Goal: Transaction & Acquisition: Book appointment/travel/reservation

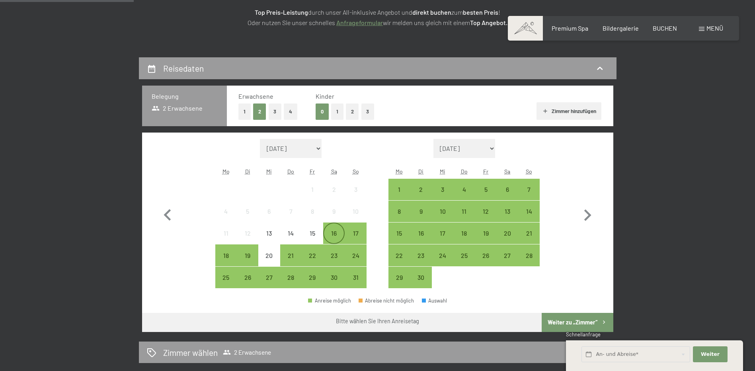
click at [338, 235] on div "16" at bounding box center [334, 240] width 20 height 20
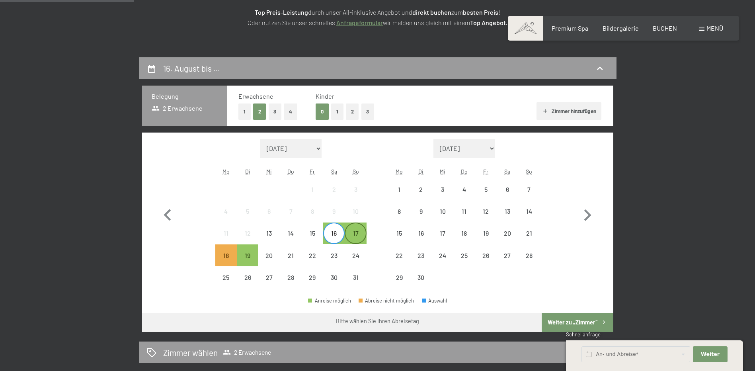
click at [353, 234] on div "17" at bounding box center [356, 240] width 20 height 20
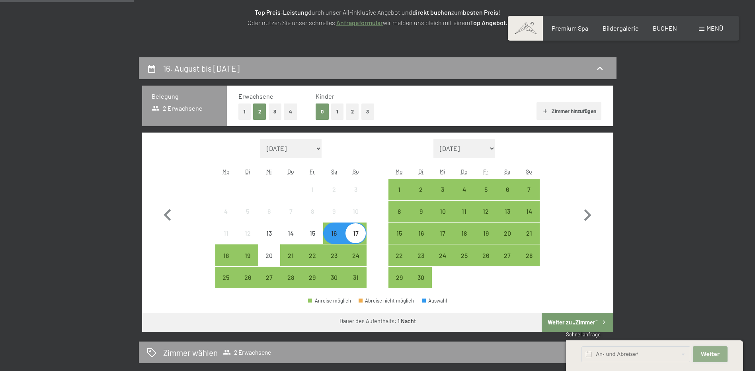
click at [714, 352] on span "Weiter" at bounding box center [710, 354] width 19 height 7
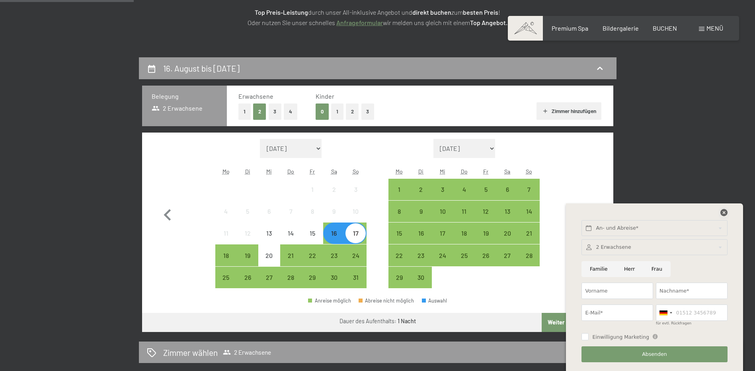
click at [722, 213] on icon at bounding box center [724, 212] width 7 height 7
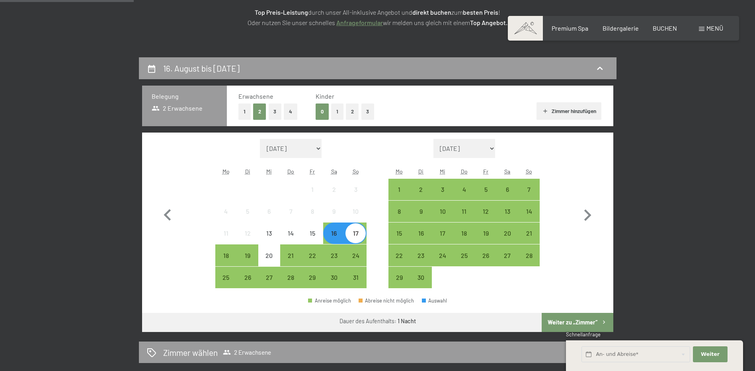
click at [575, 324] on button "Weiter zu „Zimmer“" at bounding box center [577, 322] width 71 height 19
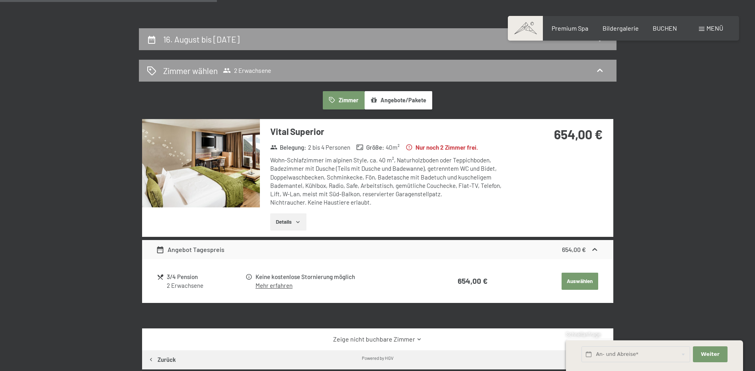
scroll to position [137, 0]
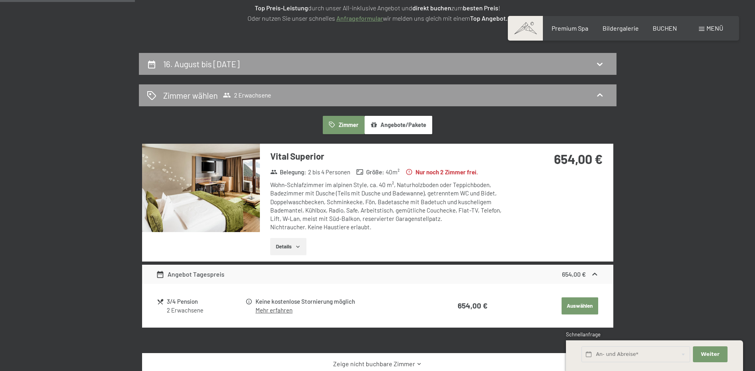
click at [340, 124] on button "Zimmer" at bounding box center [343, 125] width 41 height 18
drag, startPoint x: 341, startPoint y: 124, endPoint x: 430, endPoint y: 194, distance: 113.1
click at [341, 124] on button "Zimmer" at bounding box center [343, 125] width 41 height 18
click at [598, 275] on icon at bounding box center [595, 274] width 8 height 8
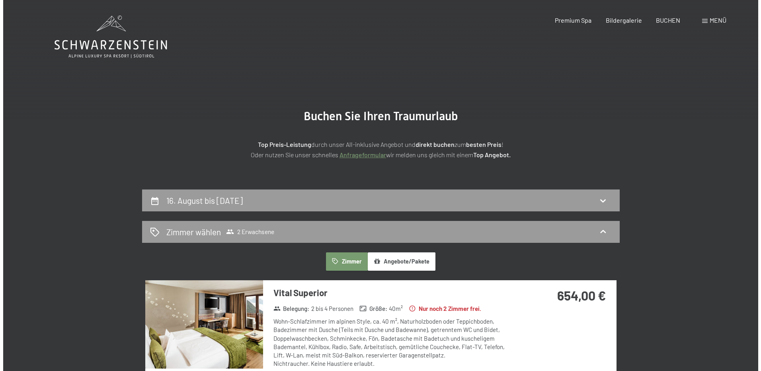
scroll to position [0, 0]
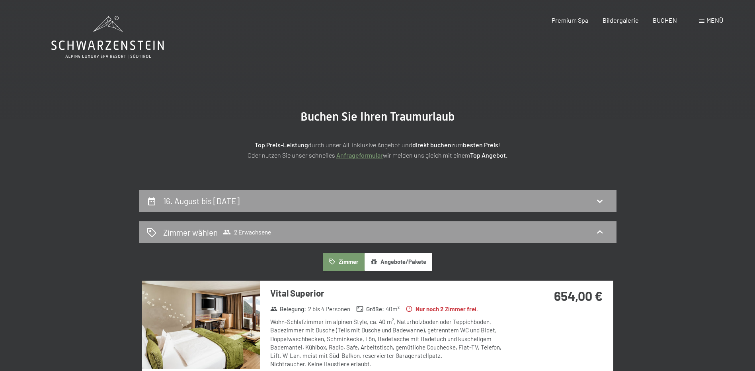
click at [714, 21] on span "Menü" at bounding box center [715, 20] width 17 height 8
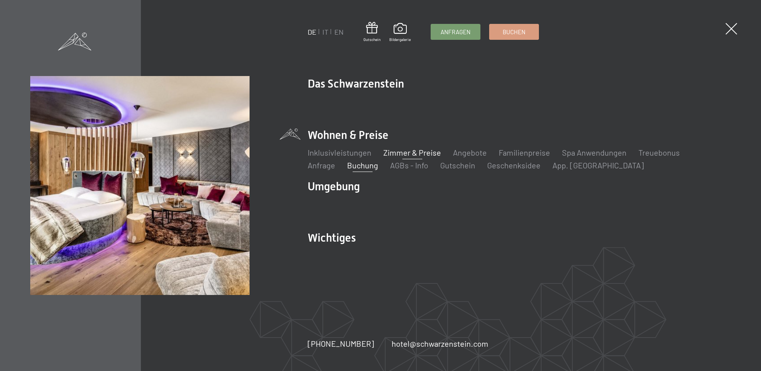
click at [418, 155] on link "Zimmer & Preise" at bounding box center [412, 153] width 58 height 10
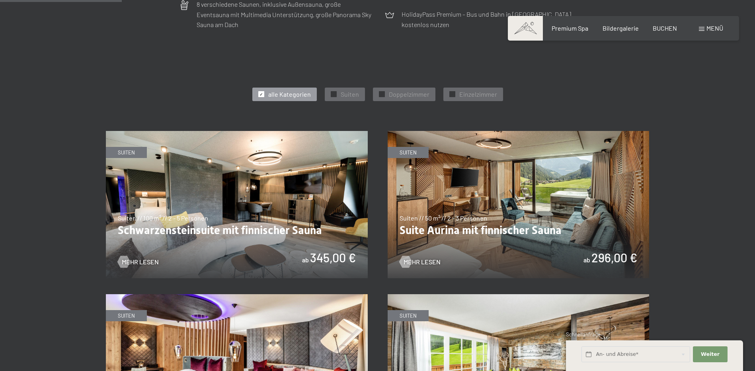
scroll to position [411, 0]
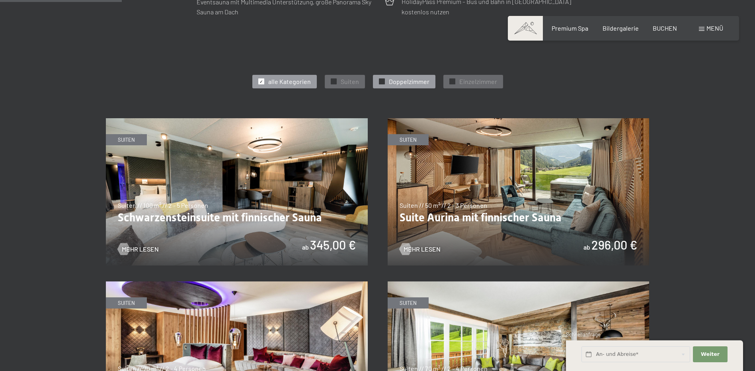
click at [380, 82] on span "✓" at bounding box center [381, 82] width 3 height 6
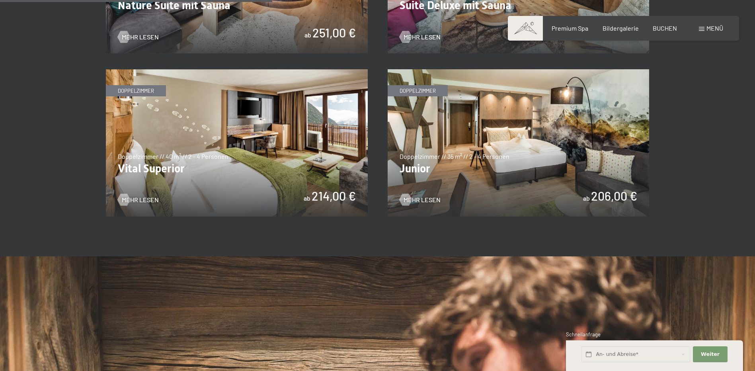
scroll to position [624, 0]
click at [530, 150] on img at bounding box center [519, 142] width 262 height 147
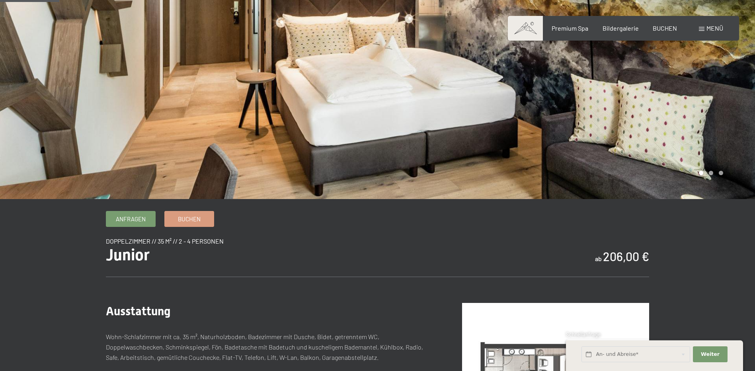
scroll to position [80, 0]
click at [196, 220] on span "Buchen" at bounding box center [189, 217] width 23 height 8
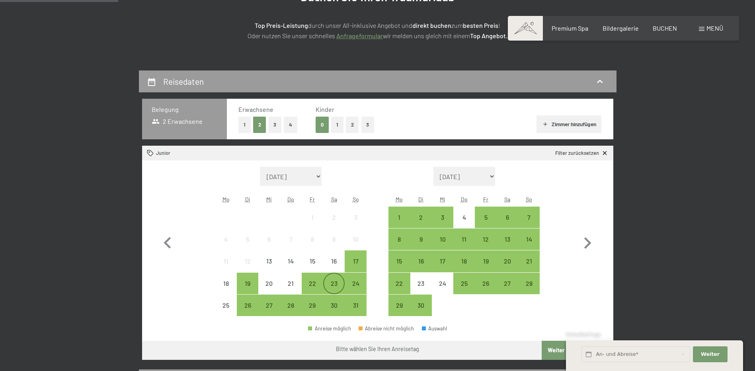
click at [332, 282] on div "23" at bounding box center [334, 290] width 20 height 20
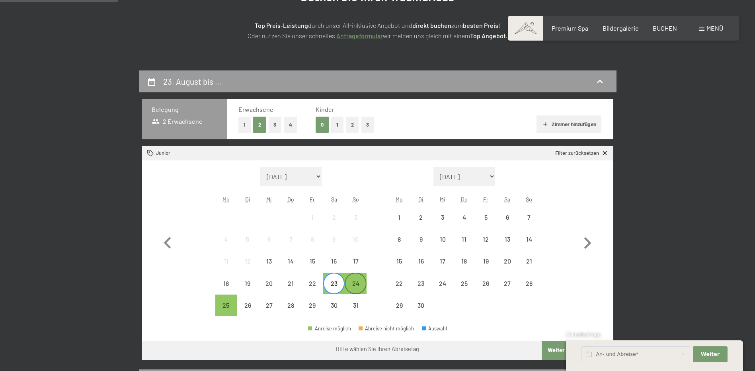
click at [348, 282] on div "24" at bounding box center [356, 290] width 20 height 20
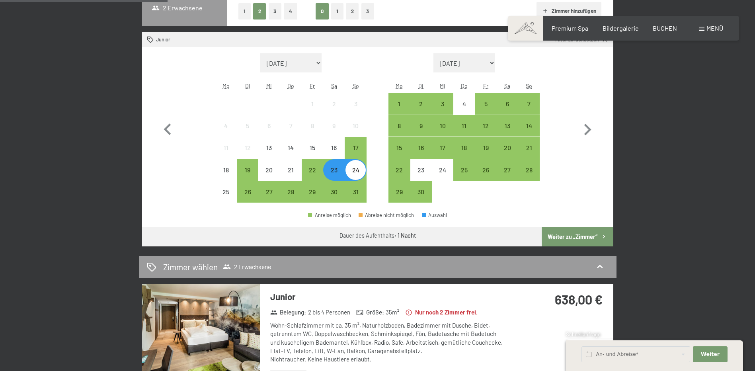
scroll to position [239, 0]
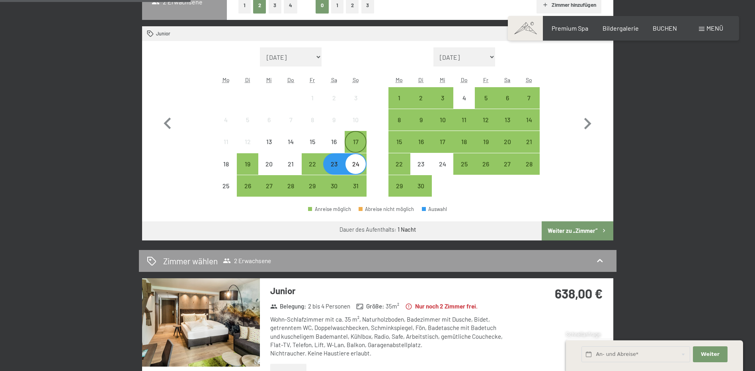
click at [356, 144] on div "17" at bounding box center [356, 149] width 20 height 20
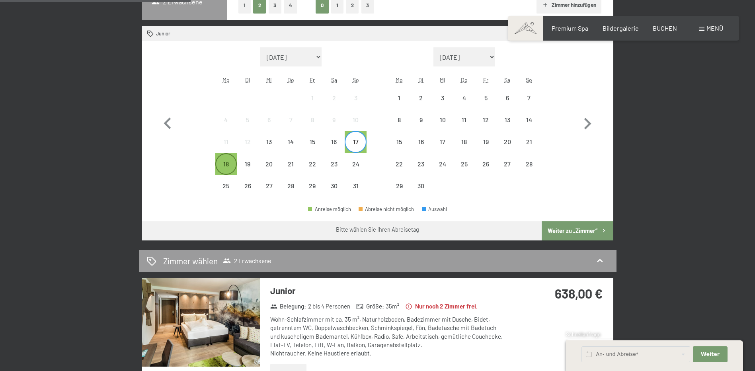
click at [224, 163] on div "18" at bounding box center [226, 171] width 20 height 20
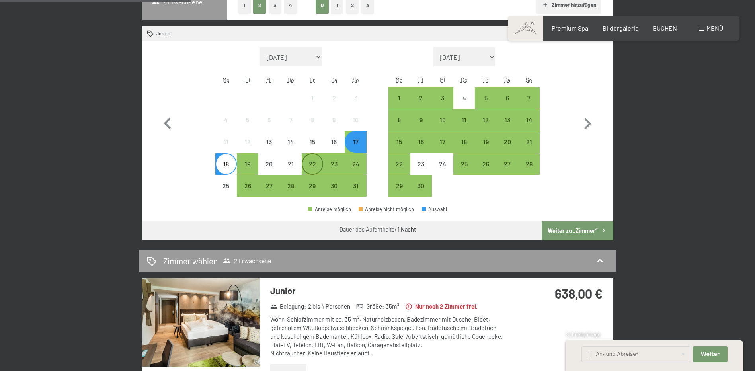
click at [312, 164] on div "22" at bounding box center [313, 171] width 20 height 20
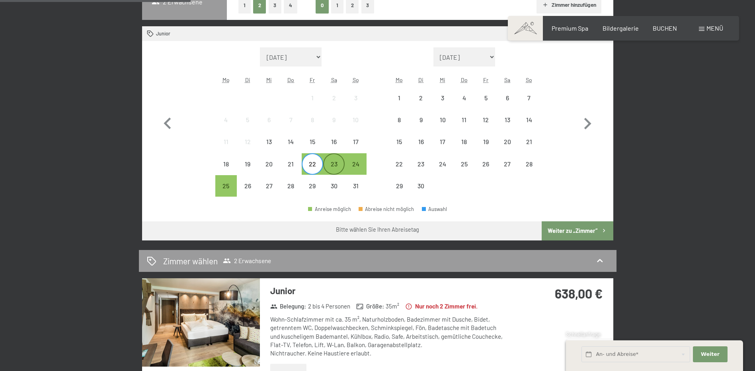
click at [336, 164] on div "23" at bounding box center [334, 171] width 20 height 20
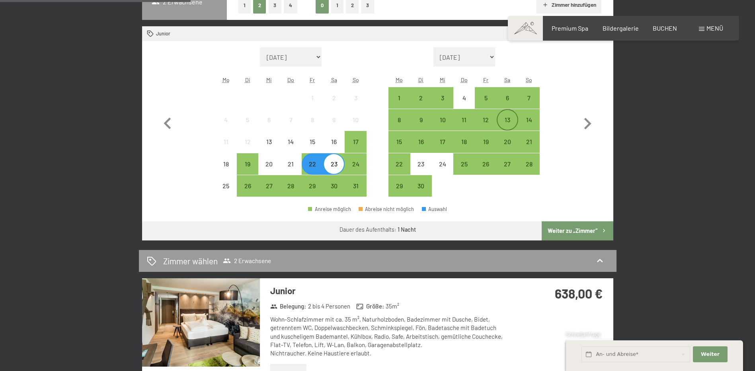
click at [509, 120] on div "13" at bounding box center [508, 127] width 20 height 20
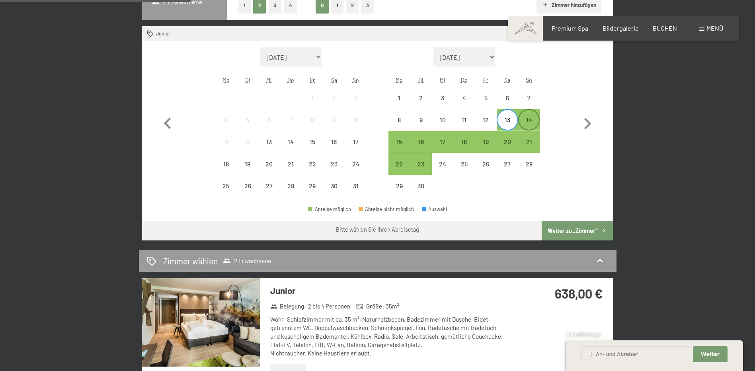
click at [529, 119] on div "14" at bounding box center [529, 127] width 20 height 20
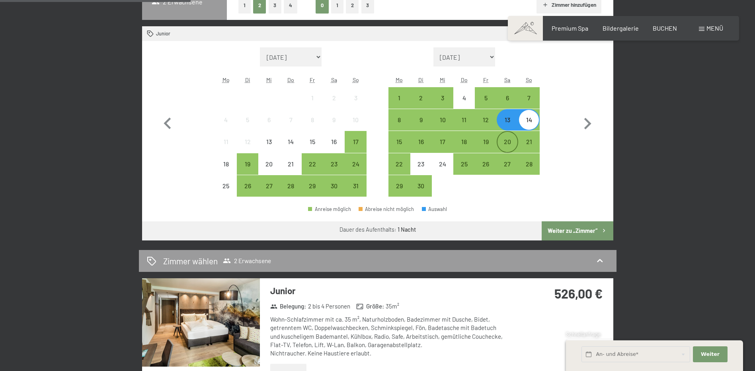
click at [507, 139] on div "20" at bounding box center [508, 149] width 20 height 20
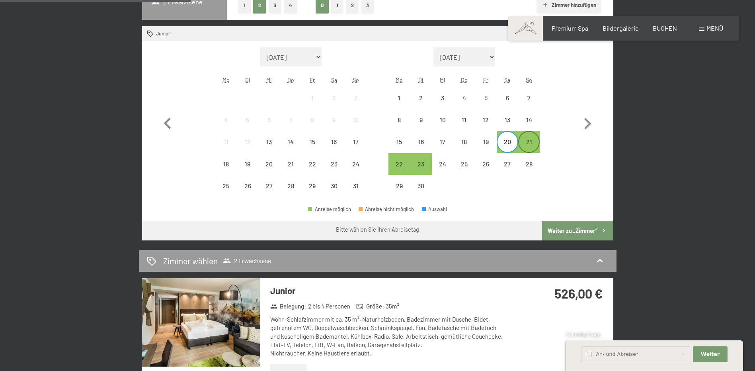
click at [524, 139] on div "21" at bounding box center [529, 149] width 20 height 20
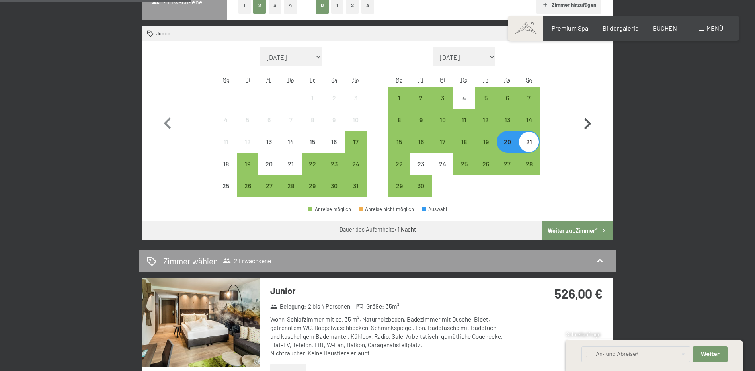
click at [583, 121] on icon "button" at bounding box center [587, 123] width 23 height 23
select select "2025-09-01"
select select "2025-10-01"
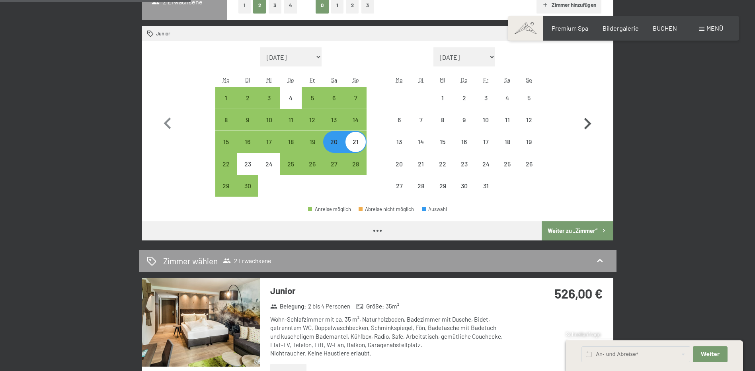
click at [583, 121] on icon "button" at bounding box center [587, 123] width 23 height 23
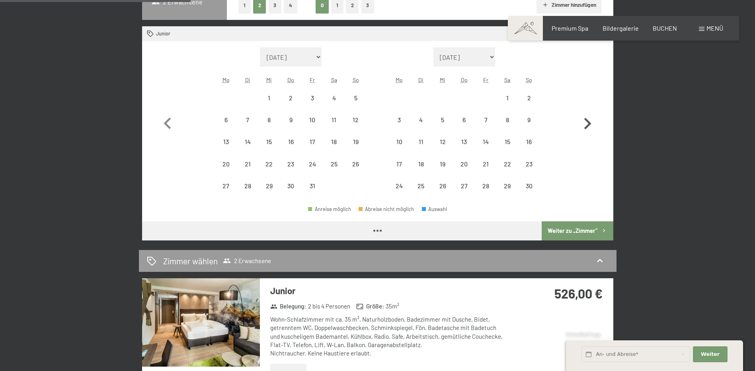
select select "2025-10-01"
select select "2025-11-01"
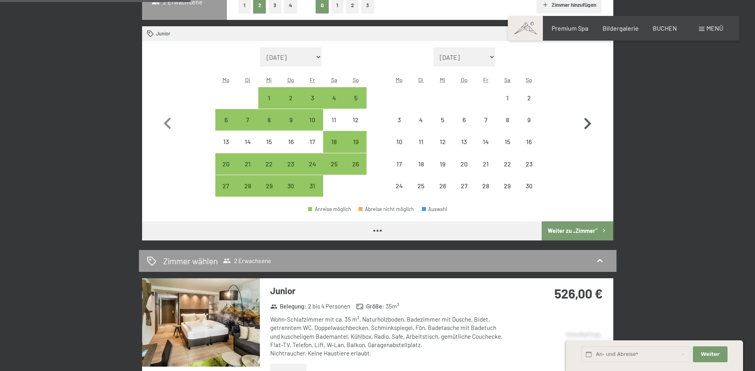
click at [583, 121] on icon "button" at bounding box center [587, 123] width 23 height 23
select select "2025-11-01"
select select "2025-12-01"
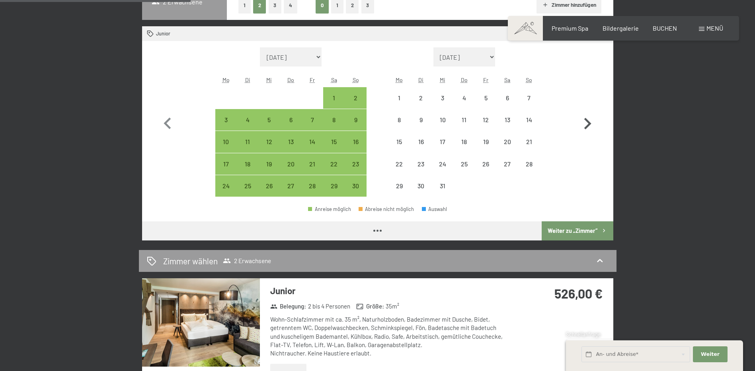
click at [583, 121] on icon "button" at bounding box center [587, 123] width 23 height 23
select select "2025-12-01"
select select "2026-01-01"
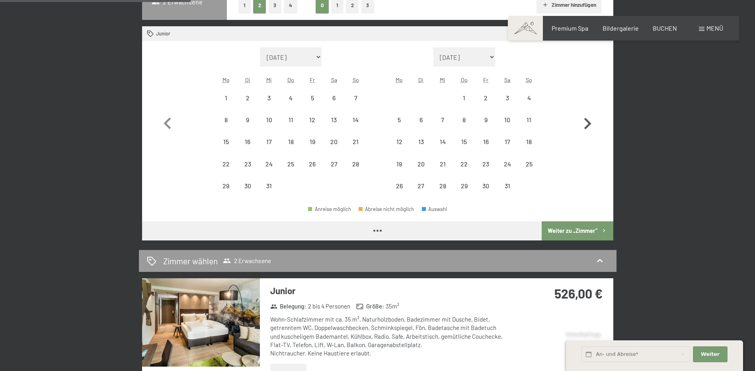
select select "2025-12-01"
select select "2026-01-01"
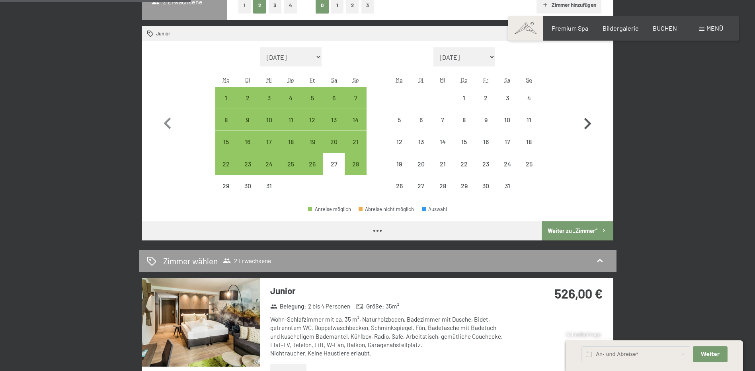
select select "2025-12-01"
select select "2026-01-01"
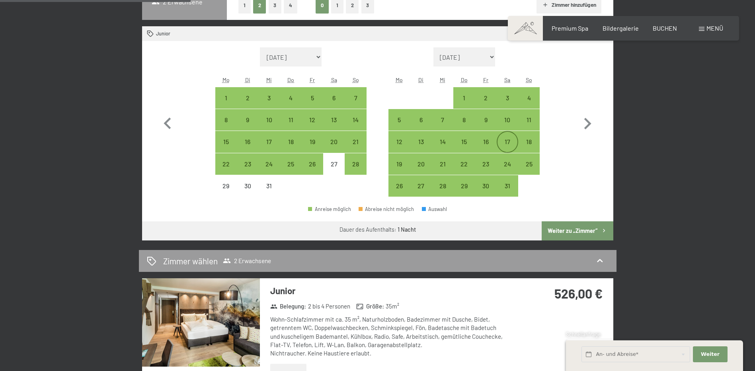
click at [507, 140] on div "17" at bounding box center [508, 149] width 20 height 20
select select "2025-12-01"
select select "2026-01-01"
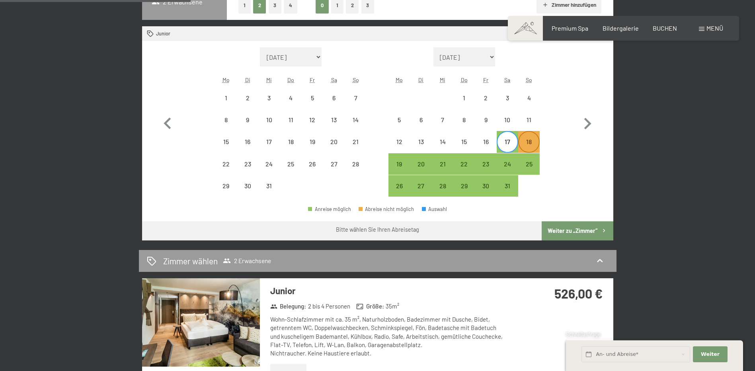
click at [523, 140] on div "18" at bounding box center [529, 149] width 20 height 20
select select "2025-12-01"
select select "2026-01-01"
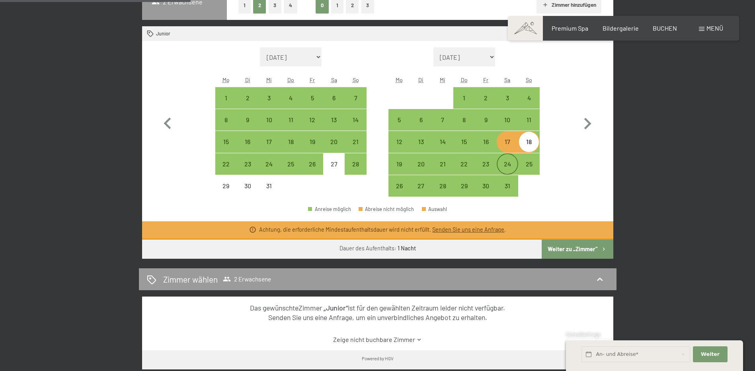
click at [506, 165] on div "24" at bounding box center [508, 171] width 20 height 20
select select "2025-12-01"
select select "2026-01-01"
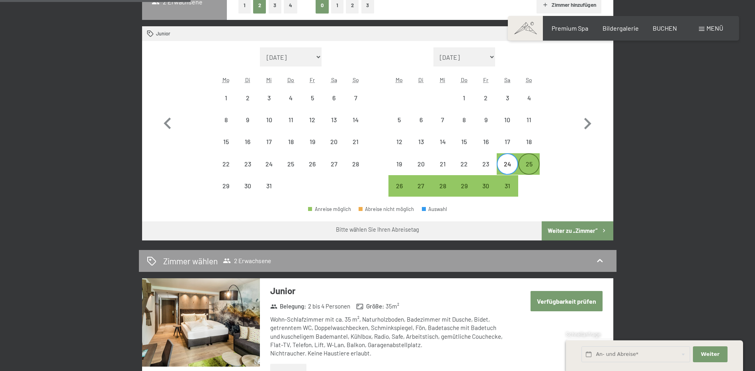
click at [526, 165] on div "25" at bounding box center [529, 171] width 20 height 20
select select "2025-12-01"
select select "2026-01-01"
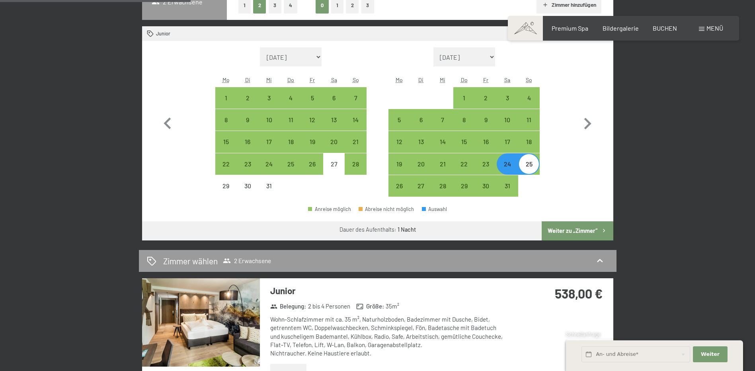
click at [687, 284] on div "24. Januar bis 25. Januar 2026 Belegung 2 Erwachsene Erwachsene 1 2 3 4 Kinder …" at bounding box center [377, 243] width 755 height 585
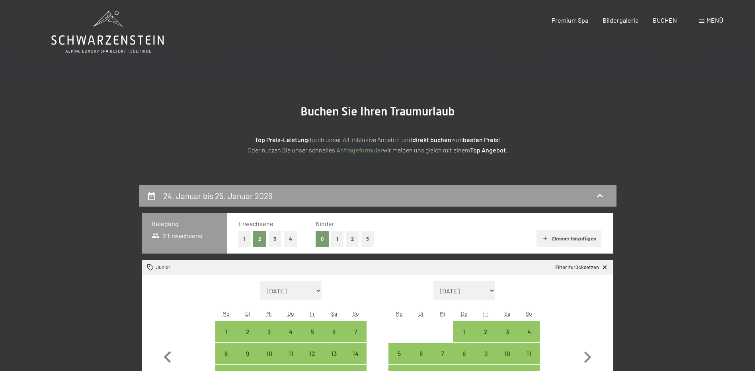
scroll to position [0, 0]
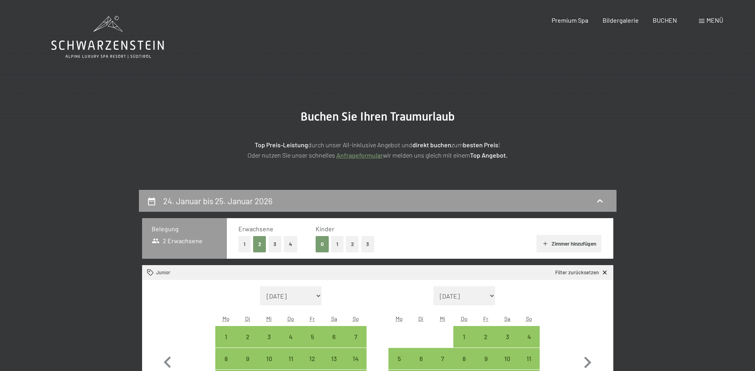
drag, startPoint x: 168, startPoint y: 20, endPoint x: 157, endPoint y: 2, distance: 21.2
